Goal: Information Seeking & Learning: Learn about a topic

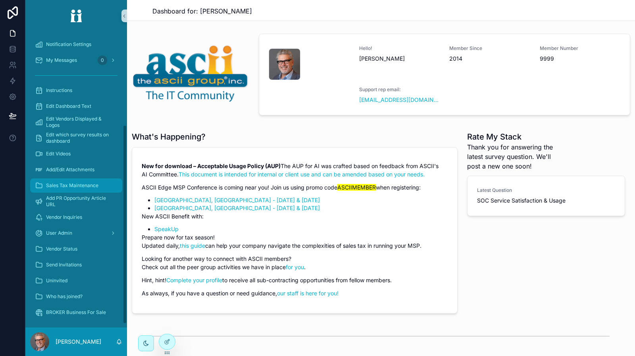
scroll to position [144, 0]
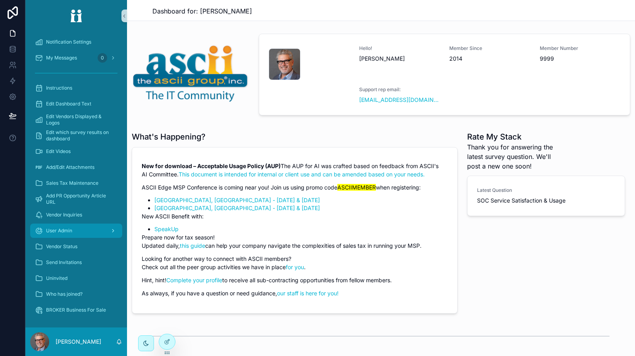
click at [75, 229] on div "User Admin" at bounding box center [76, 231] width 83 height 13
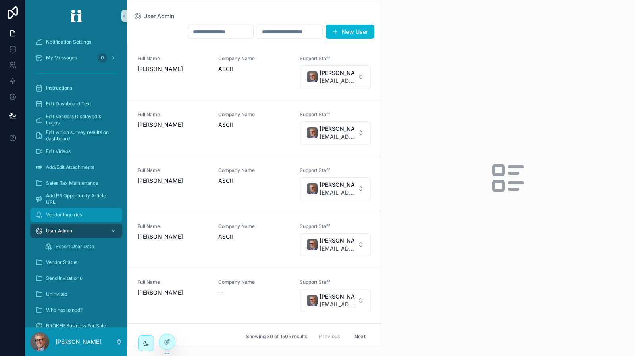
click at [77, 218] on div "Vendor Inquiries" at bounding box center [76, 215] width 83 height 13
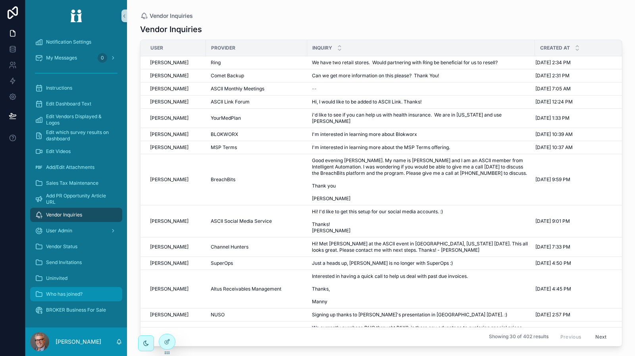
click at [71, 296] on span "Who has joined?" at bounding box center [64, 294] width 37 height 6
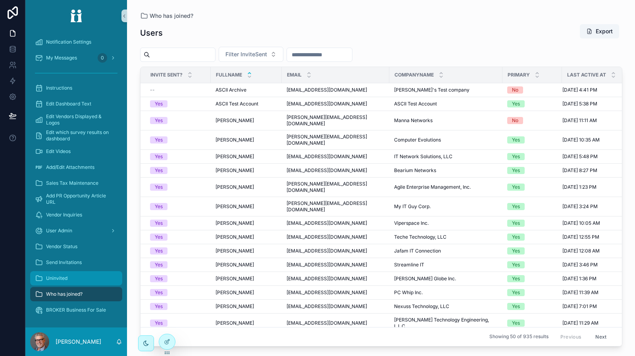
click at [73, 281] on div "Uninvited" at bounding box center [76, 278] width 83 height 13
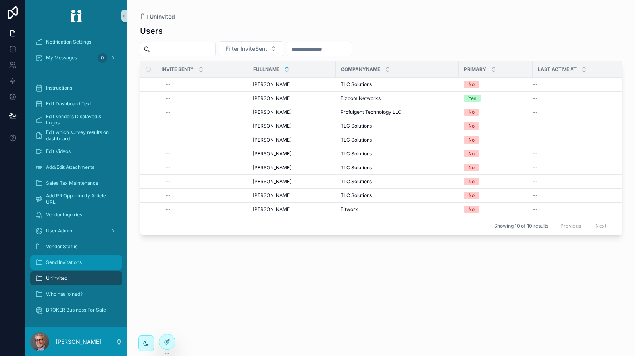
click at [77, 262] on span "Send Invitations" at bounding box center [64, 263] width 36 height 6
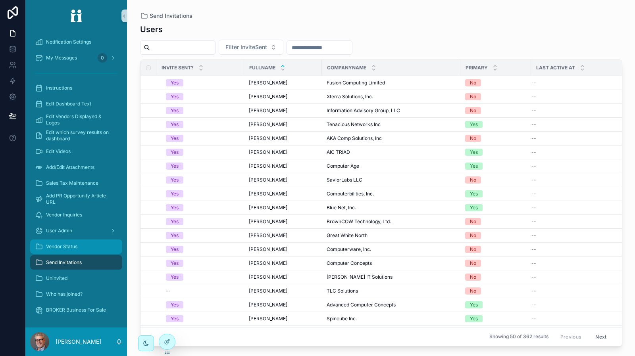
click at [76, 250] on div "Vendor Status" at bounding box center [76, 247] width 83 height 13
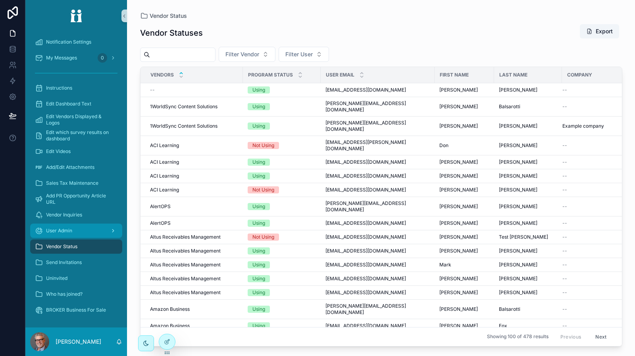
click at [71, 232] on span "User Admin" at bounding box center [59, 231] width 26 height 6
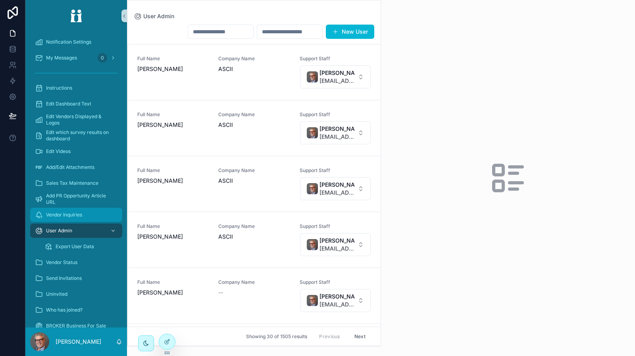
click at [73, 218] on div "Vendor Inquiries" at bounding box center [76, 215] width 83 height 13
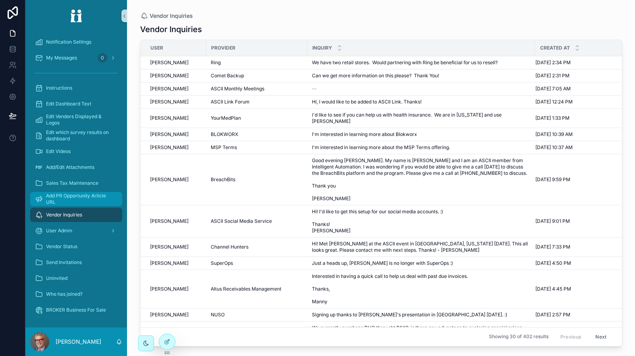
click at [75, 200] on span "Add PR Opportunity Article URL" at bounding box center [80, 199] width 68 height 13
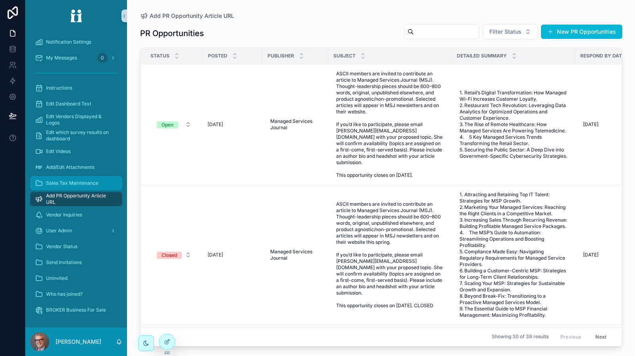
click at [75, 185] on span "Sales Tax Maintenance" at bounding box center [72, 183] width 52 height 6
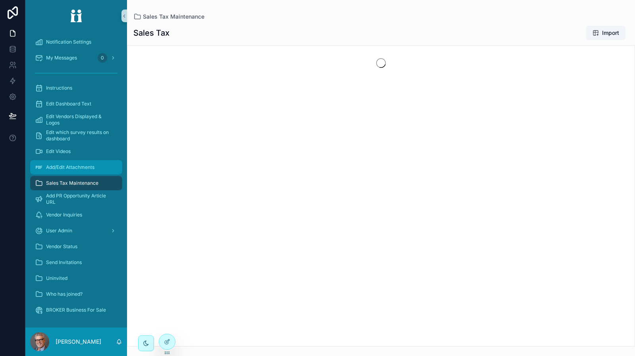
click at [79, 170] on span "Add/Edit Attachments" at bounding box center [70, 167] width 48 height 6
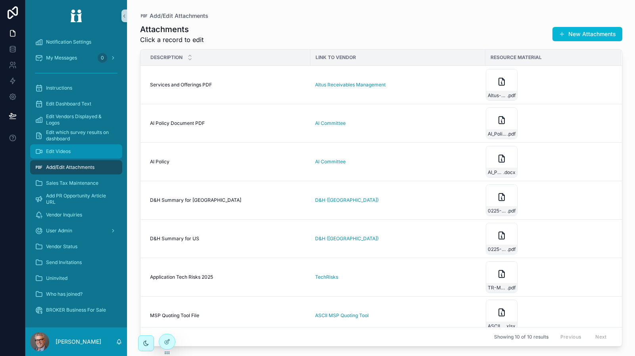
click at [68, 153] on span "Edit Videos" at bounding box center [58, 151] width 25 height 6
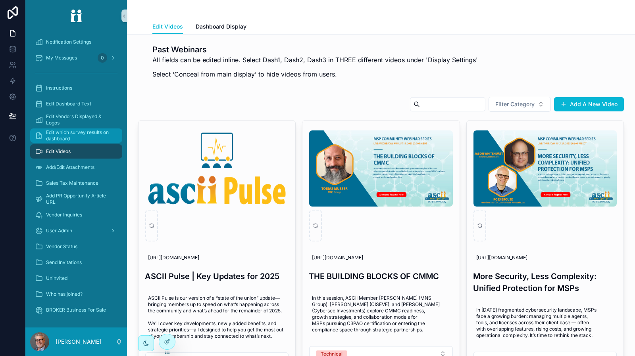
click at [76, 137] on span "Edit which survey results on dashboard" at bounding box center [80, 135] width 68 height 13
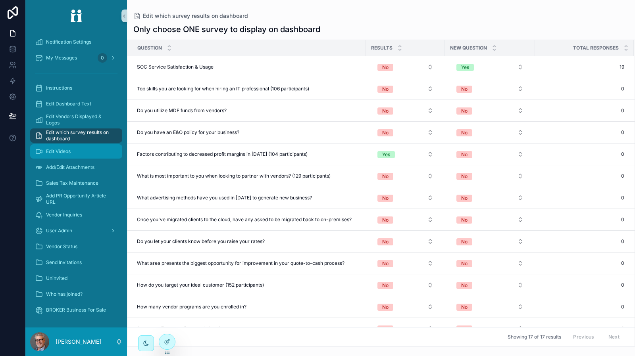
click at [76, 147] on div "Edit Videos" at bounding box center [76, 151] width 83 height 13
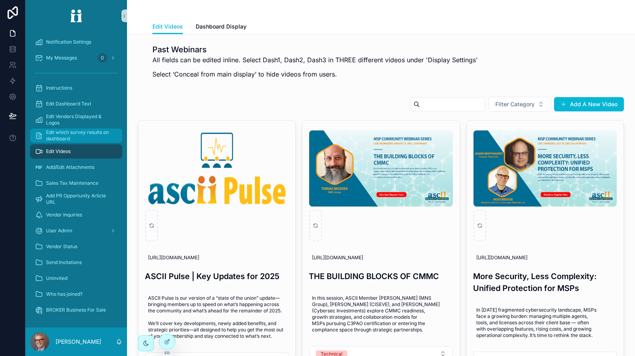
click at [79, 137] on span "Edit which survey results on dashboard" at bounding box center [80, 135] width 68 height 13
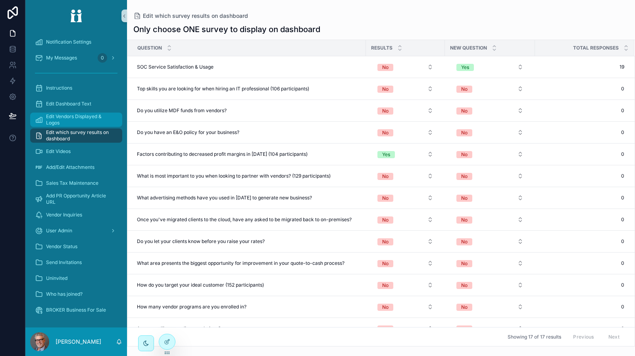
click at [78, 124] on span "Edit Vendors Displayed & Logos" at bounding box center [80, 120] width 68 height 13
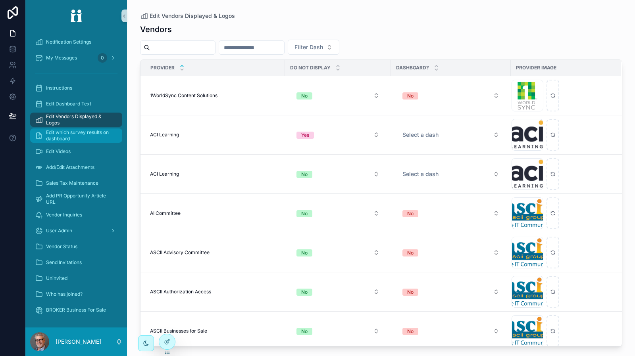
click at [71, 135] on span "Edit which survey results on dashboard" at bounding box center [80, 135] width 68 height 13
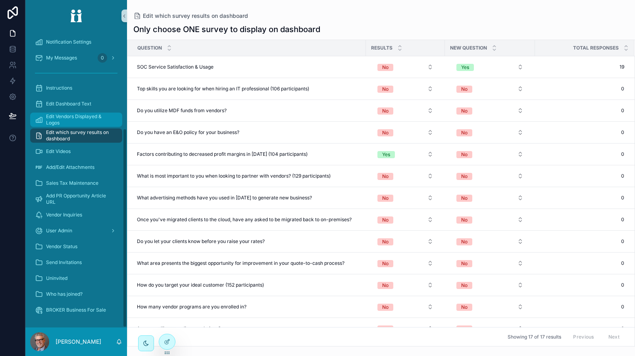
click at [85, 120] on span "Edit Vendors Displayed & Logos" at bounding box center [80, 120] width 68 height 13
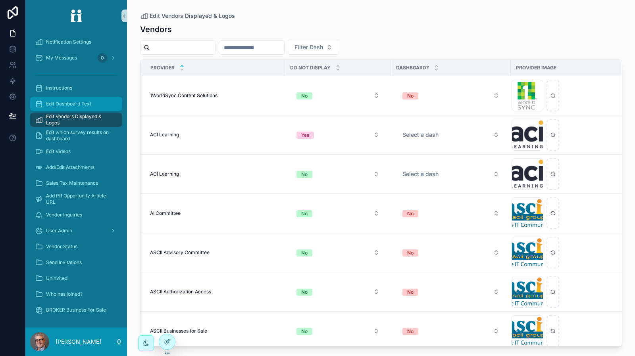
click at [83, 108] on div "Edit Dashboard Text" at bounding box center [76, 104] width 83 height 13
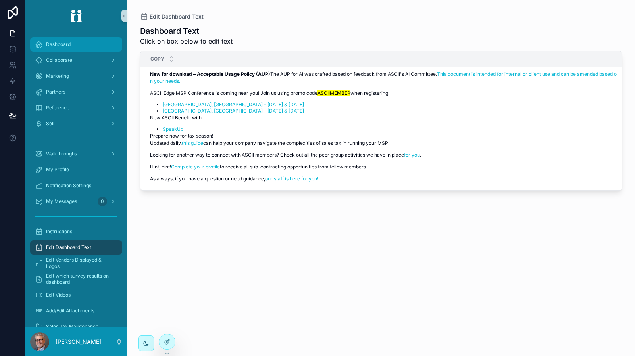
click at [71, 47] on div "Dashboard" at bounding box center [76, 44] width 83 height 13
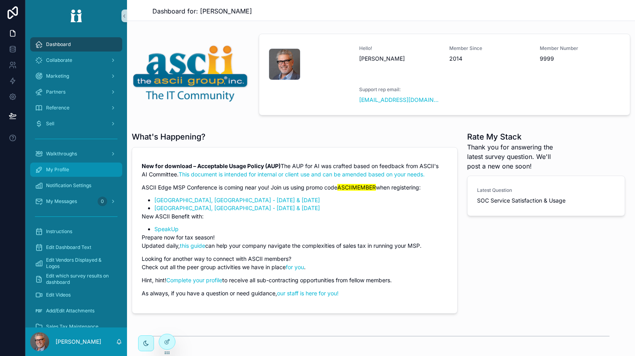
click at [64, 169] on span "My Profile" at bounding box center [57, 170] width 23 height 6
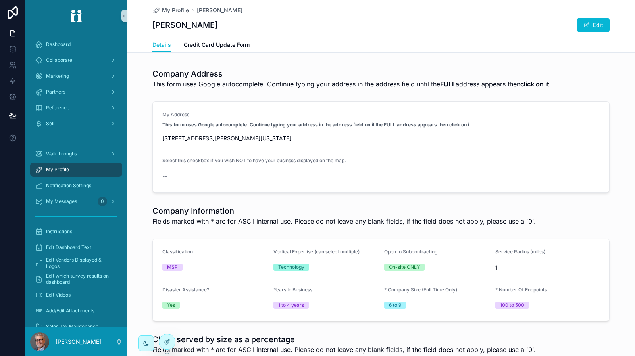
scroll to position [119, 0]
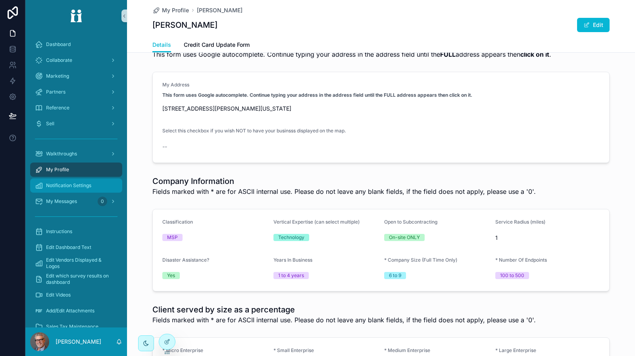
click at [86, 188] on span "Notification Settings" at bounding box center [68, 186] width 45 height 6
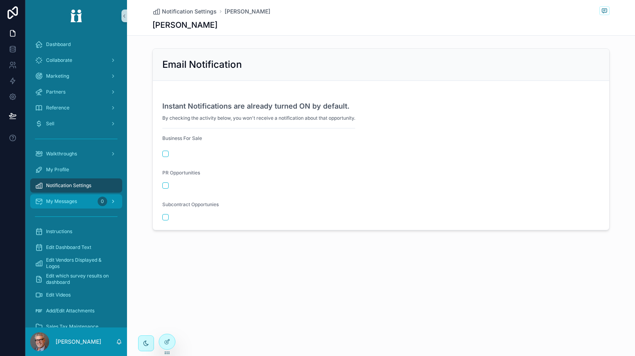
click at [76, 199] on span "My Messages" at bounding box center [61, 201] width 31 height 6
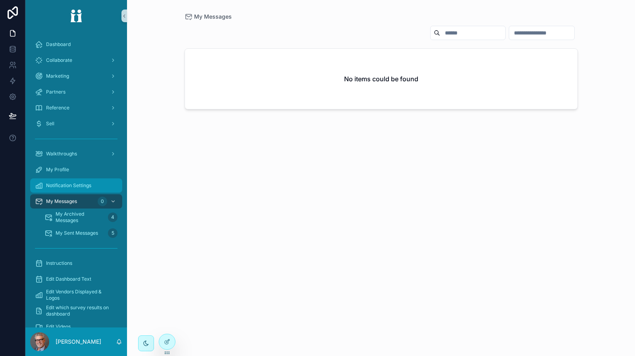
click at [75, 189] on span "Notification Settings" at bounding box center [68, 186] width 45 height 6
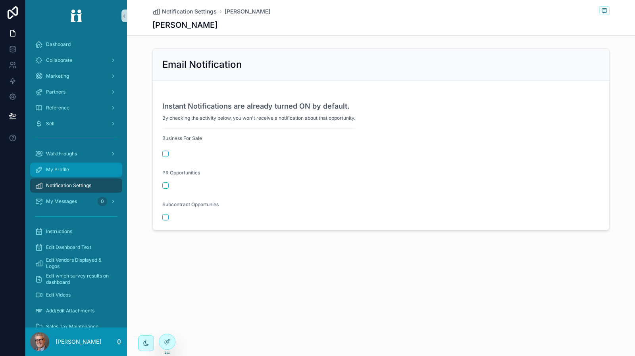
click at [70, 165] on div "My Profile" at bounding box center [76, 170] width 83 height 13
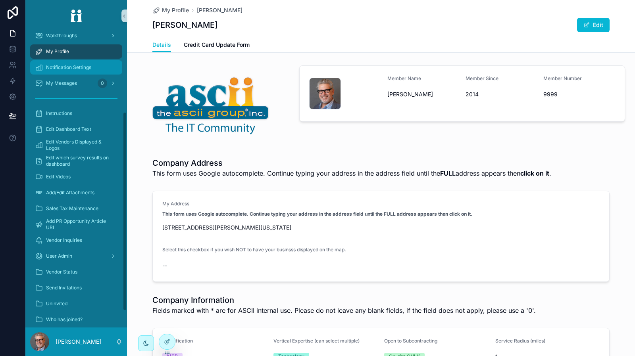
scroll to position [119, 0]
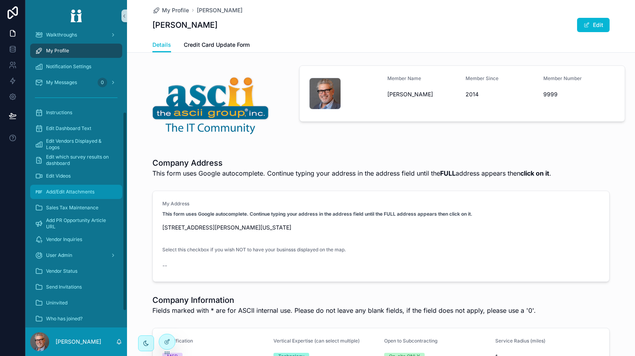
click at [65, 189] on span "Add/Edit Attachments" at bounding box center [70, 192] width 48 height 6
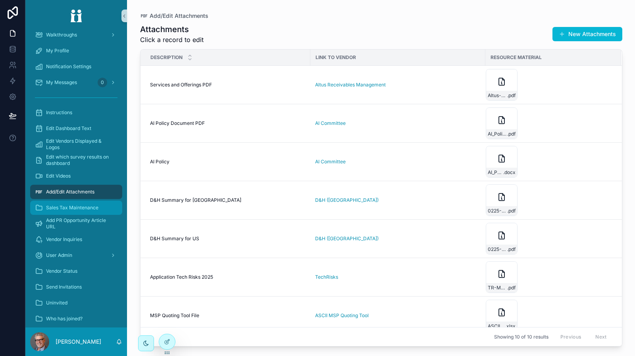
click at [76, 205] on span "Sales Tax Maintenance" at bounding box center [72, 208] width 52 height 6
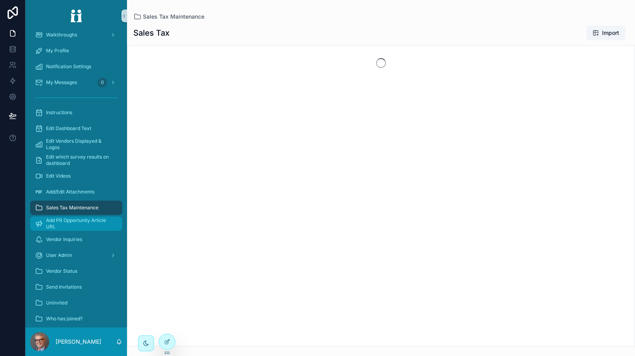
click at [73, 217] on link "Add PR Opportunity Article URL" at bounding box center [76, 224] width 92 height 14
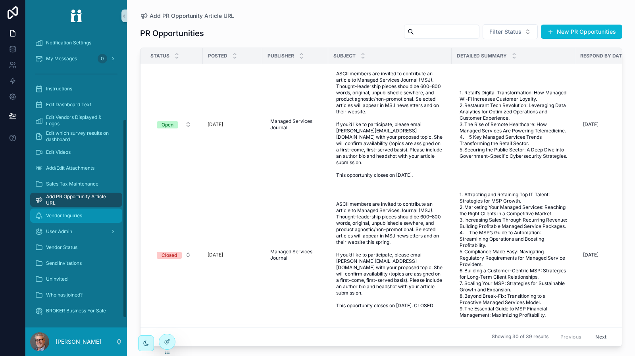
scroll to position [144, 0]
click at [12, 50] on icon at bounding box center [12, 48] width 5 height 3
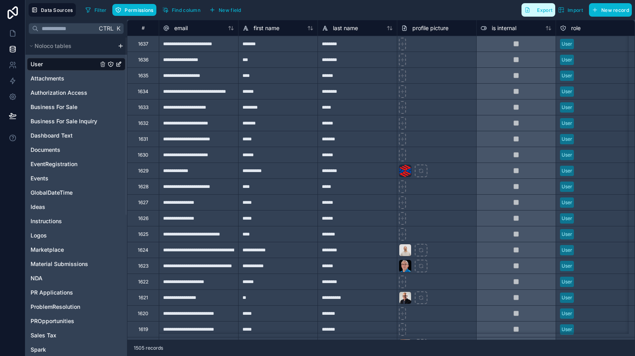
click at [542, 11] on span "Export" at bounding box center [544, 10] width 15 height 6
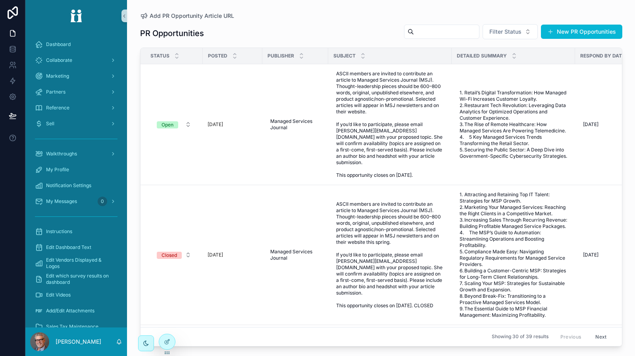
click at [343, 13] on div "Add PR Opportunity Article URL" at bounding box center [381, 16] width 482 height 6
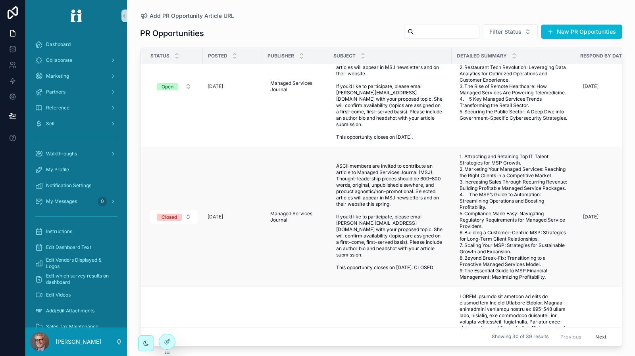
scroll to position [40, 0]
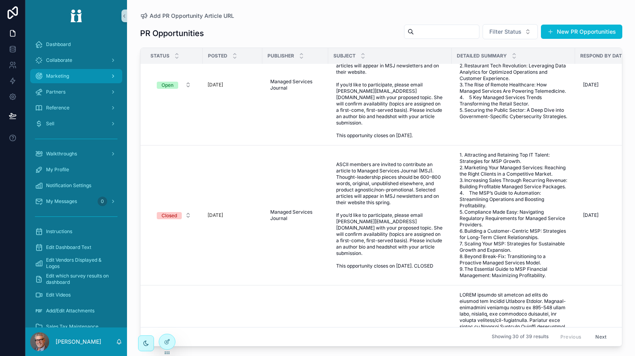
click at [110, 77] on icon "scrollable content" at bounding box center [113, 76] width 6 height 6
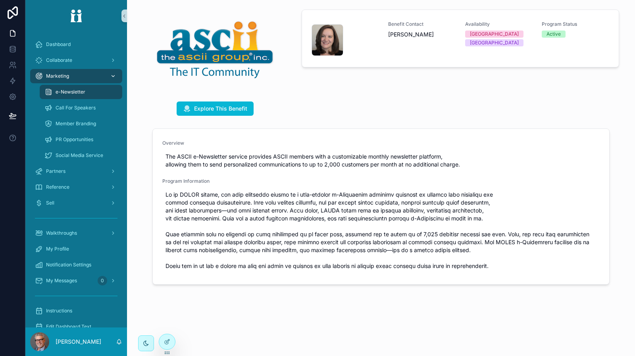
click at [112, 76] on icon "scrollable content" at bounding box center [113, 76] width 6 height 6
click at [106, 167] on div "Partners" at bounding box center [76, 171] width 83 height 13
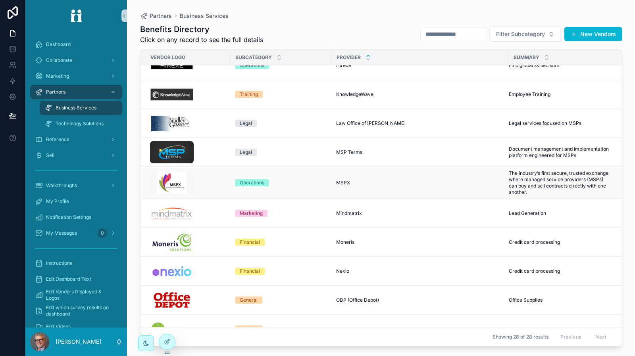
scroll to position [357, 0]
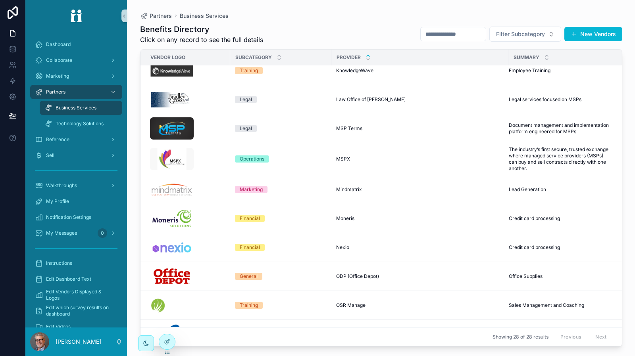
drag, startPoint x: 499, startPoint y: 15, endPoint x: 492, endPoint y: 19, distance: 7.7
click at [499, 15] on div "Partners Business Services" at bounding box center [381, 16] width 482 height 6
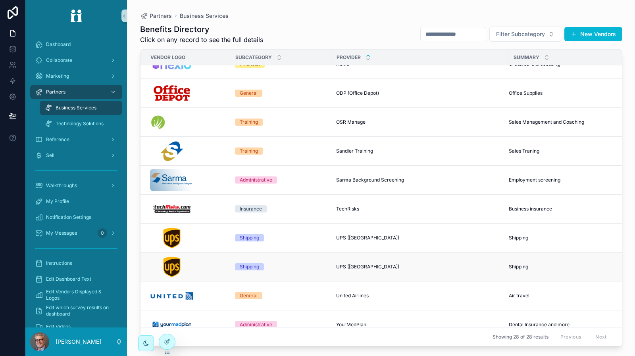
scroll to position [556, 0]
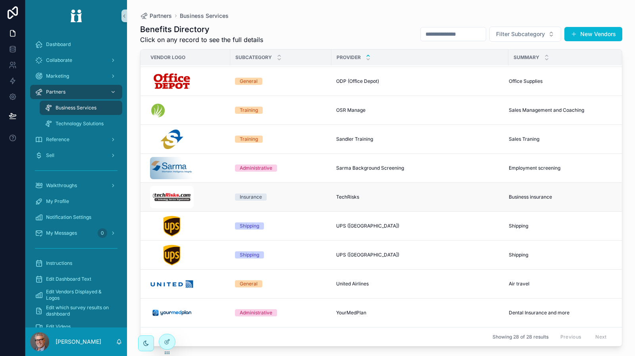
click at [202, 196] on div "scrollable content" at bounding box center [187, 197] width 75 height 22
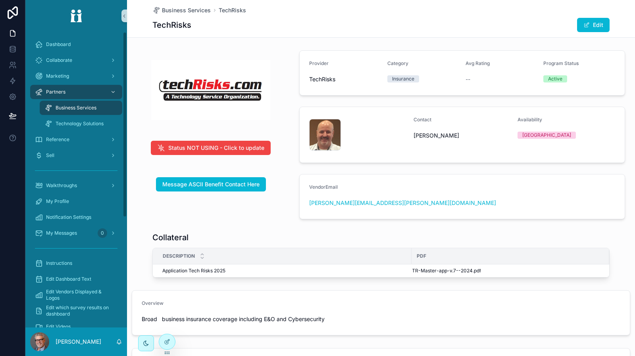
click at [78, 109] on span "Business Services" at bounding box center [76, 108] width 41 height 6
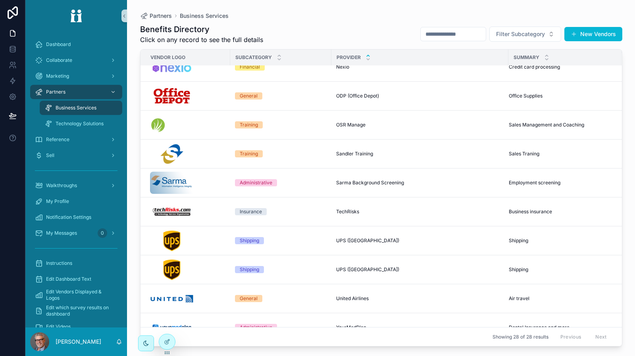
scroll to position [556, 0]
